Goal: Task Accomplishment & Management: Use online tool/utility

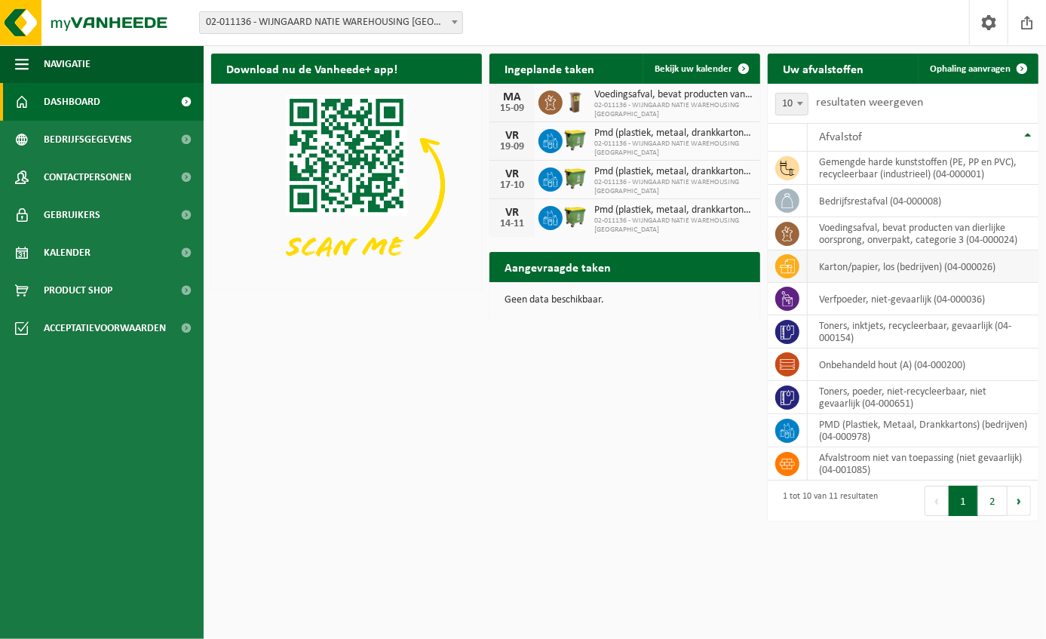
click at [849, 279] on td "karton/papier, los (bedrijven) (04-000026)" at bounding box center [922, 266] width 231 height 32
click at [824, 270] on td "karton/papier, los (bedrijven) (04-000026)" at bounding box center [922, 266] width 231 height 32
click at [988, 506] on button "2" at bounding box center [992, 500] width 29 height 30
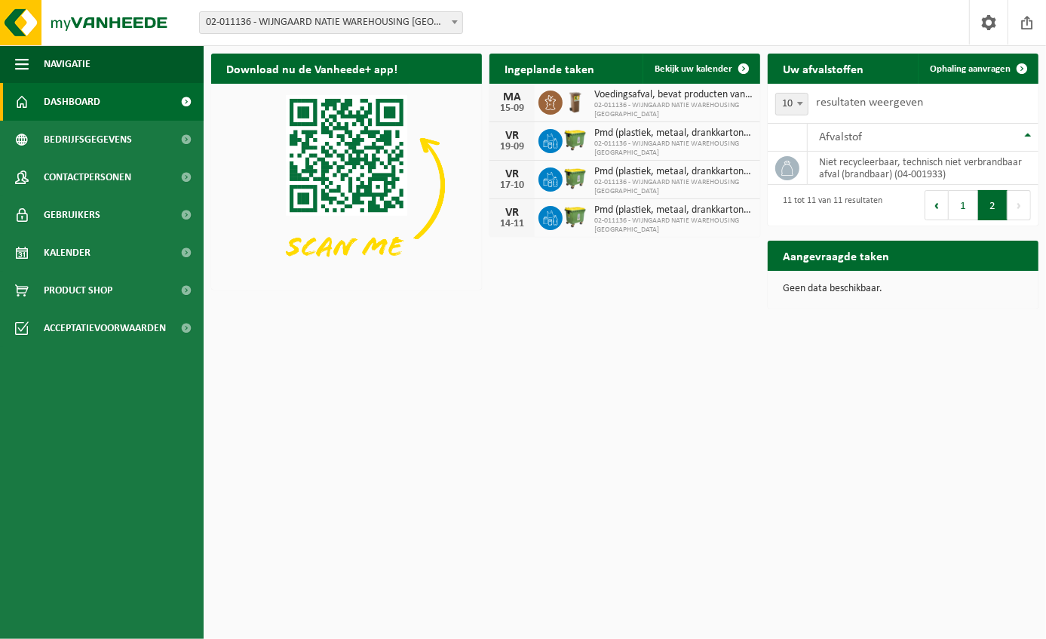
click at [923, 250] on div "Aangevraagde taken Toon de aangevraagde taken" at bounding box center [902, 255] width 271 height 30
click at [943, 66] on span "Ophaling aanvragen" at bounding box center [969, 69] width 81 height 10
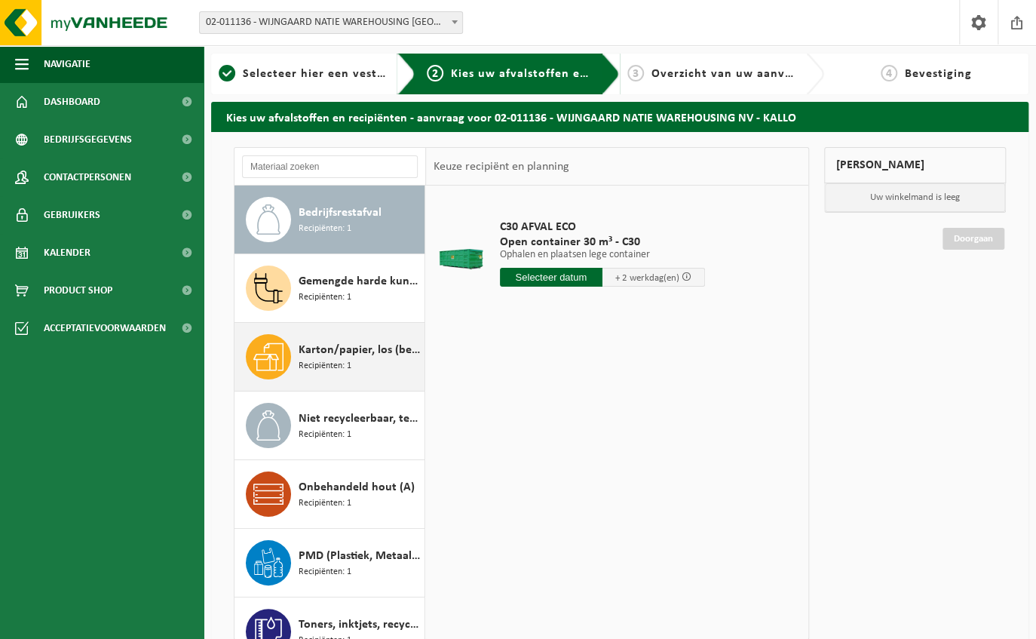
click at [341, 355] on span "Karton/papier, los (bedrijven)" at bounding box center [360, 350] width 122 height 18
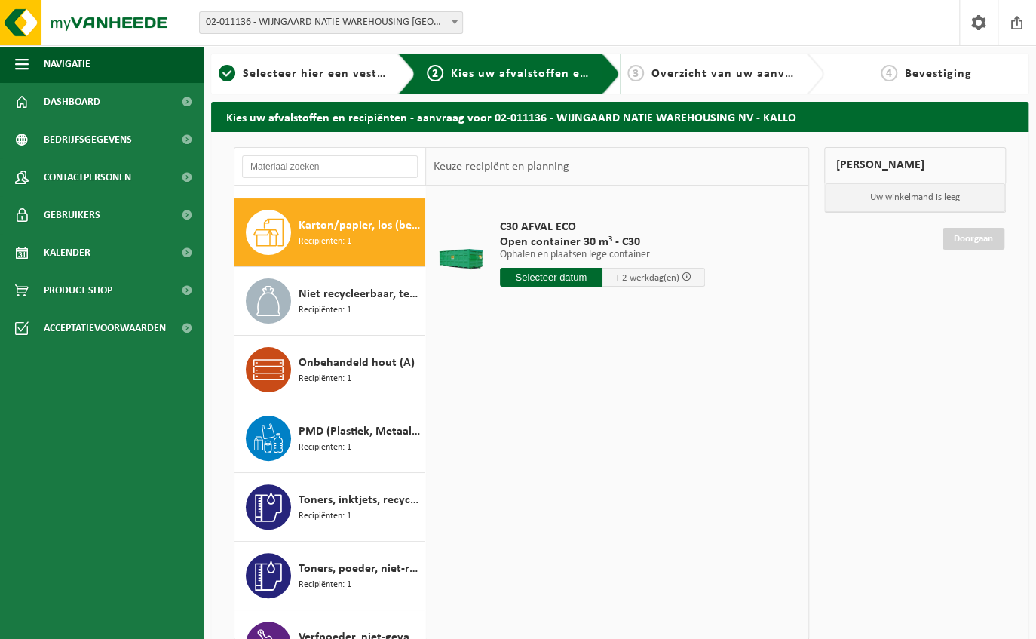
scroll to position [136, 0]
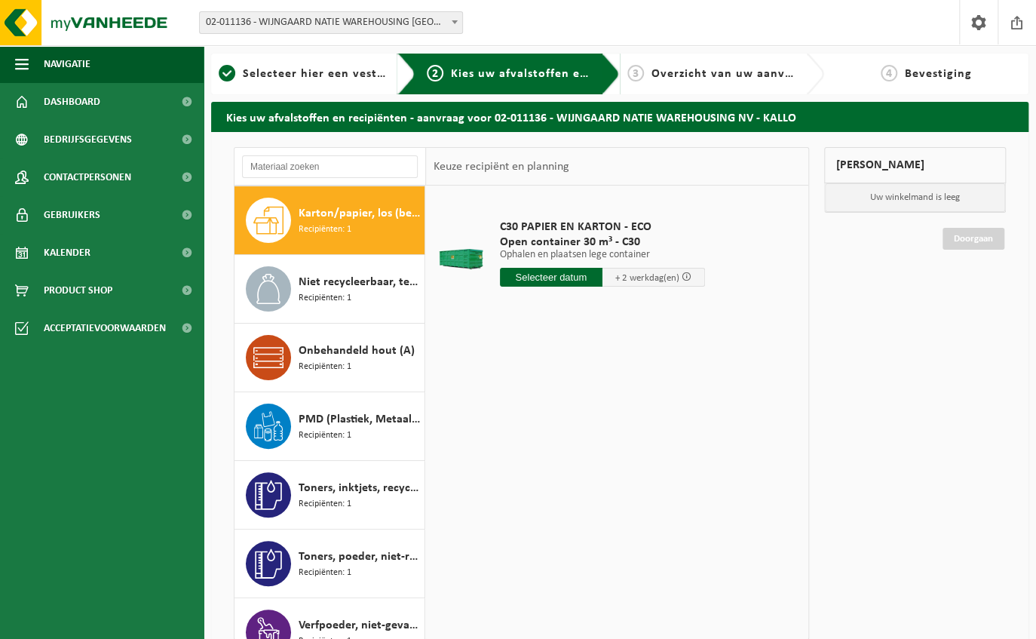
click at [542, 274] on input "text" at bounding box center [551, 277] width 103 height 19
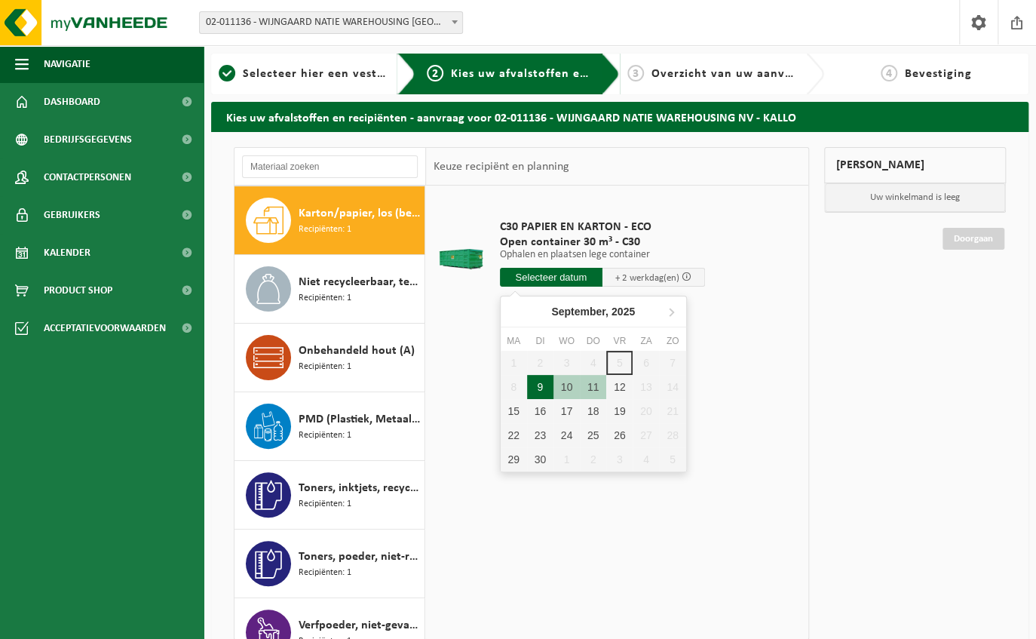
click at [539, 386] on div "9" at bounding box center [540, 387] width 26 height 24
type input "Van 2025-09-09"
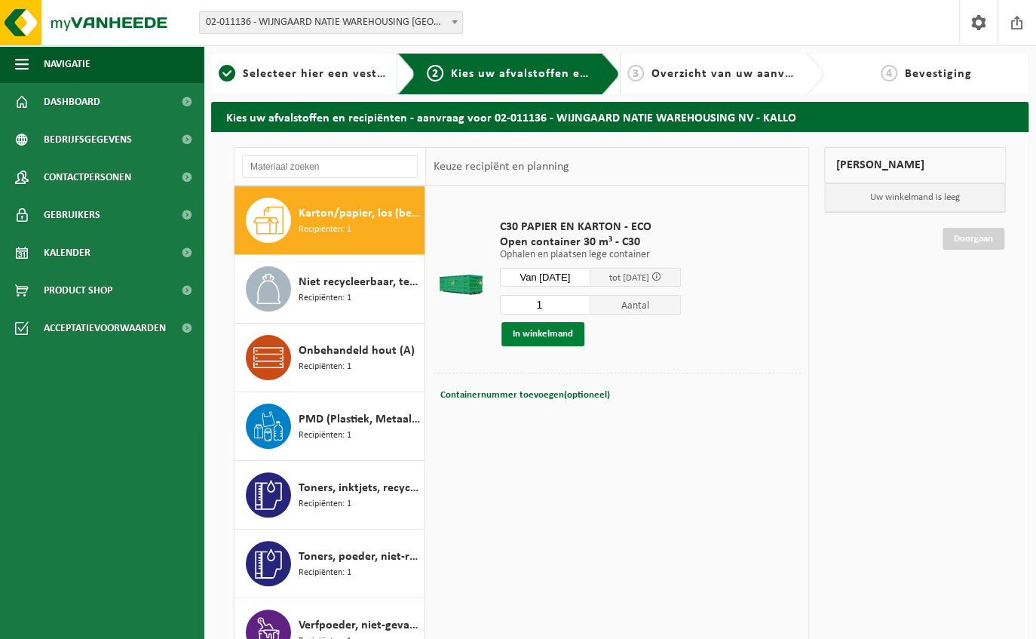
click at [577, 326] on button "In winkelmand" at bounding box center [542, 334] width 83 height 24
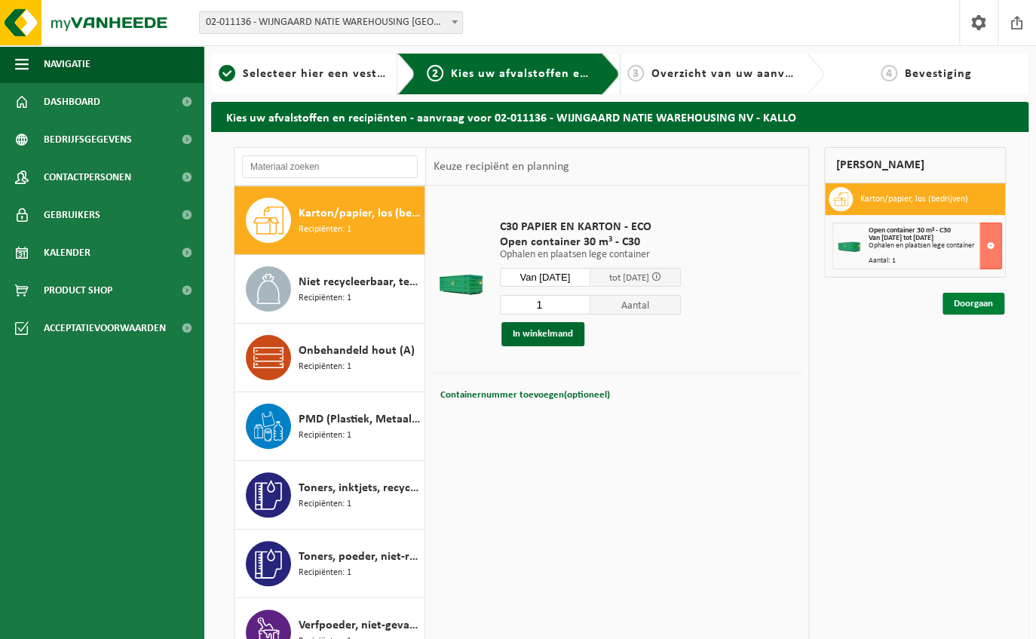
click at [951, 305] on link "Doorgaan" at bounding box center [973, 303] width 62 height 22
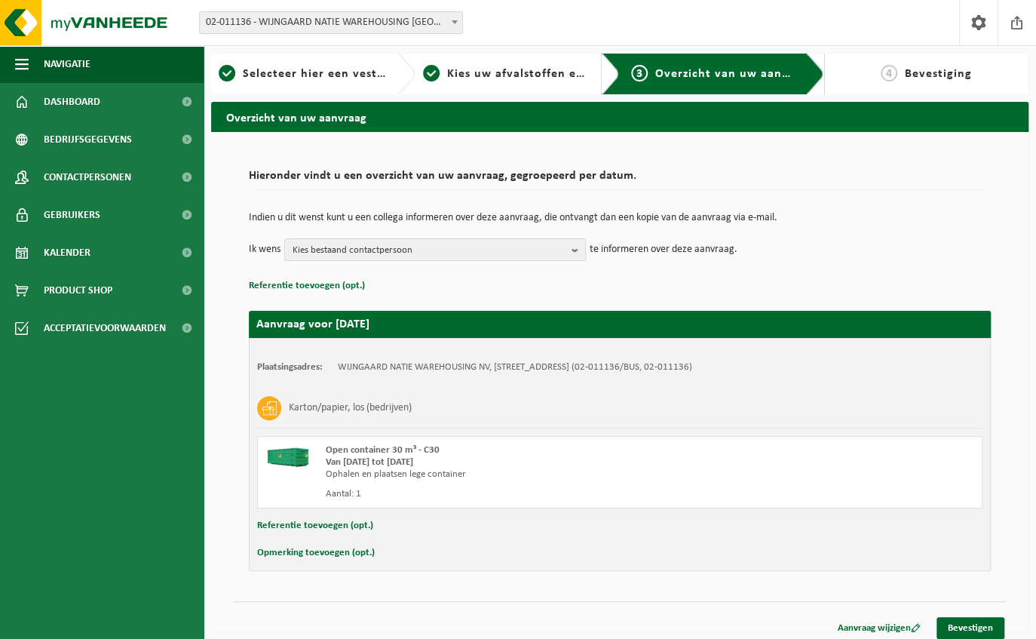
scroll to position [8, 0]
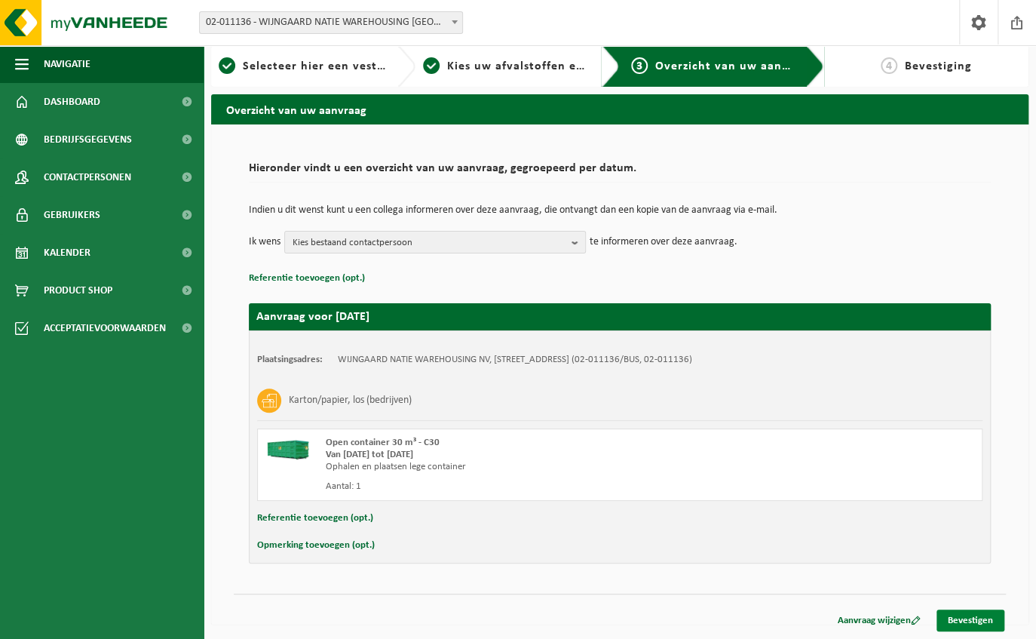
click at [951, 617] on link "Bevestigen" at bounding box center [970, 620] width 68 height 22
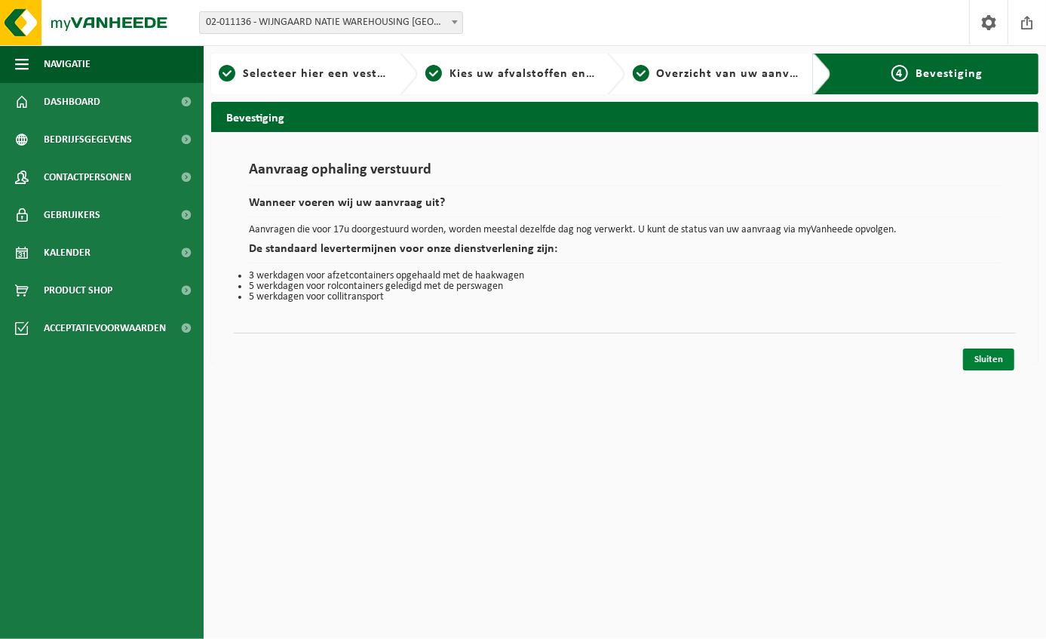
click at [982, 361] on link "Sluiten" at bounding box center [988, 359] width 51 height 22
